Goal: Browse casually

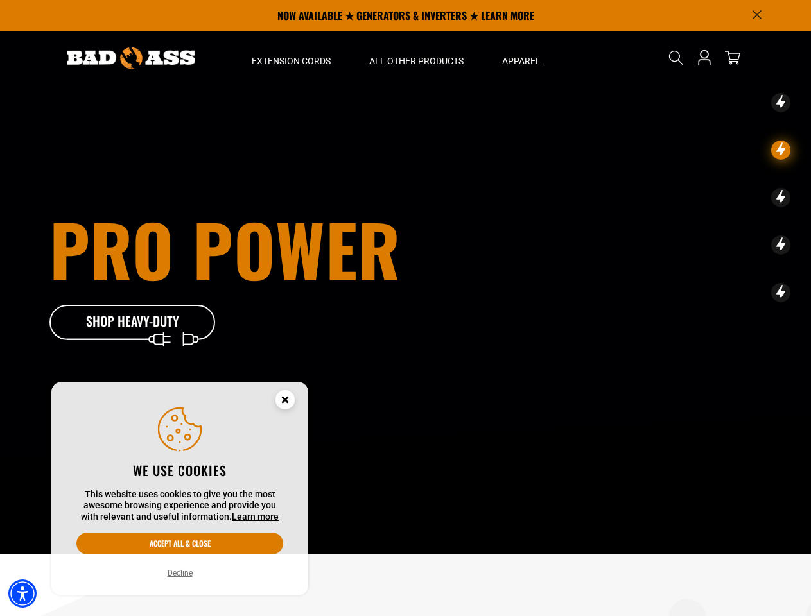
click at [405, 308] on div "Pro Power Shop Heavy-Duty" at bounding box center [262, 277] width 427 height 127
click at [22, 594] on img "Accessibility Menu" at bounding box center [22, 594] width 28 height 28
